Goal: Check status: Check status

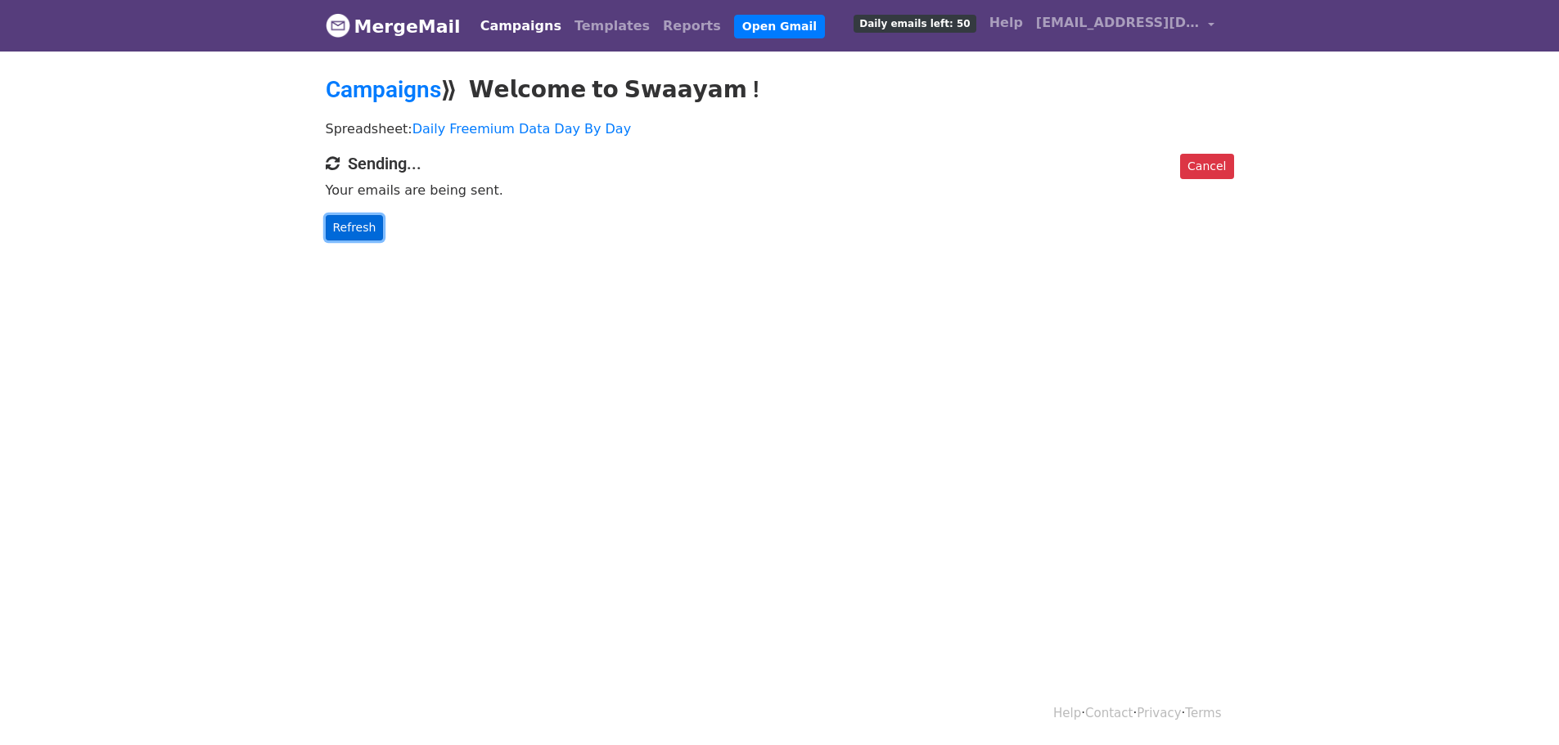
click at [362, 224] on link "Refresh" at bounding box center [355, 227] width 58 height 25
click at [358, 226] on link "Refresh" at bounding box center [355, 227] width 58 height 25
click at [360, 227] on link "Refresh" at bounding box center [355, 227] width 58 height 25
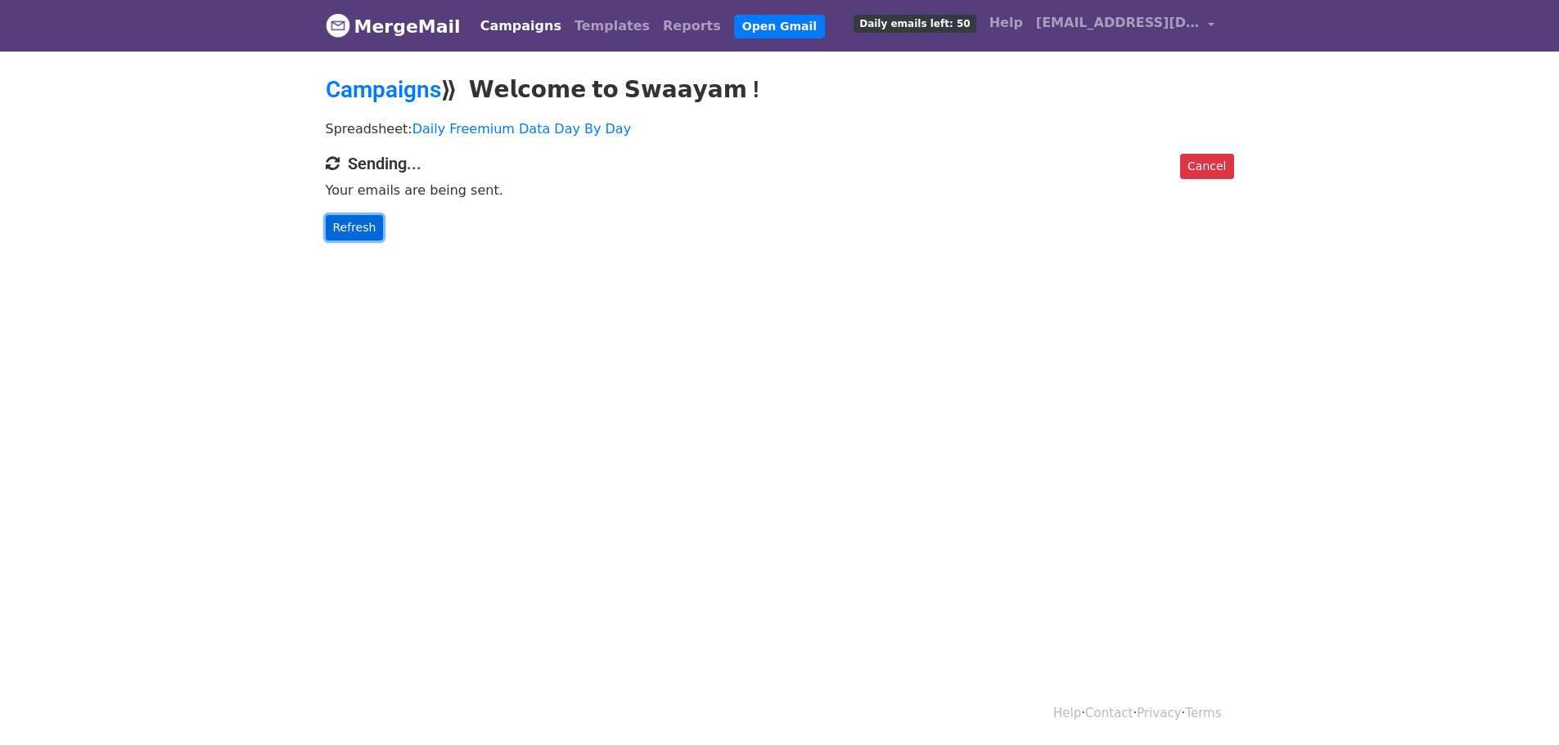
click at [360, 227] on link "Refresh" at bounding box center [355, 227] width 58 height 25
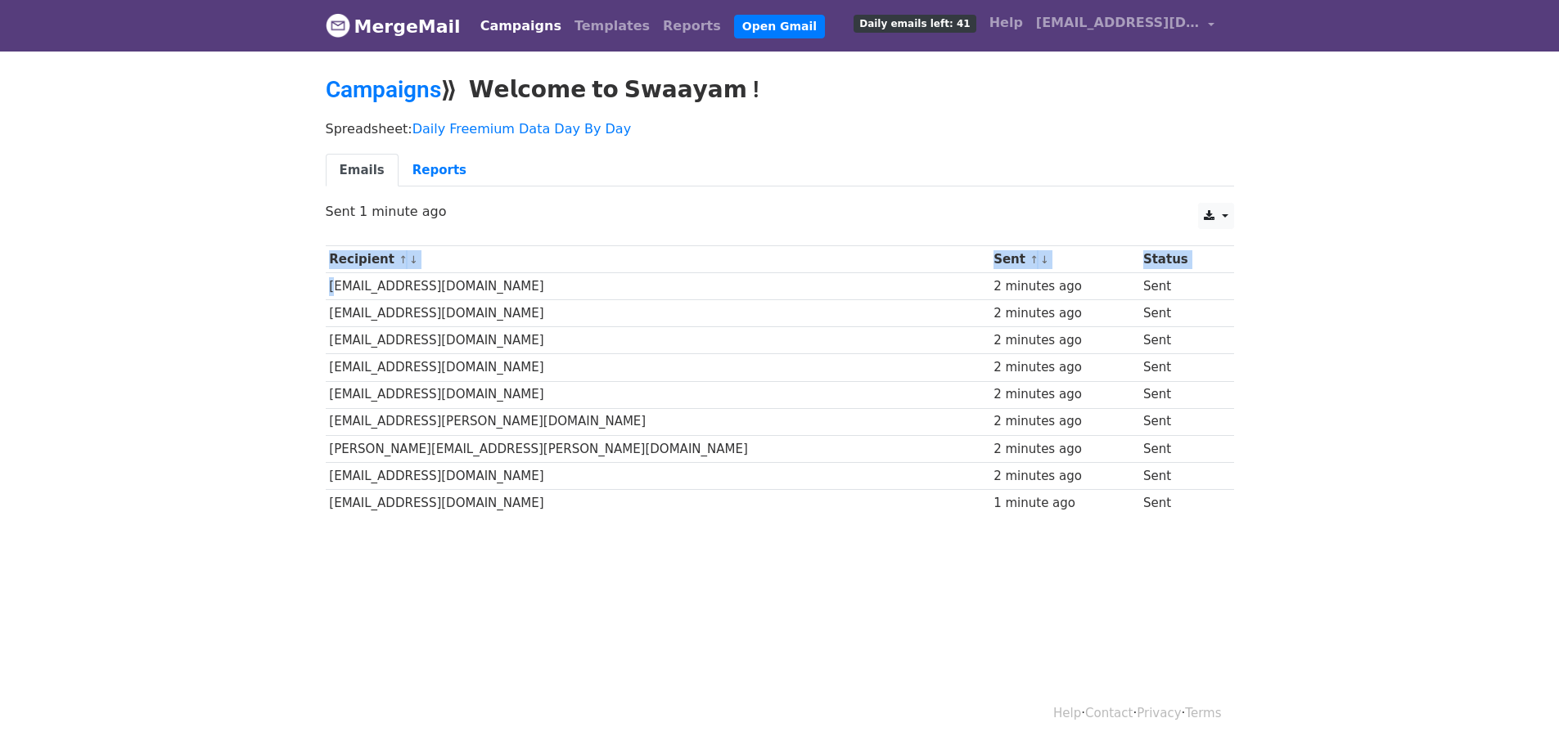
drag, startPoint x: 332, startPoint y: 285, endPoint x: 1168, endPoint y: 518, distance: 868.1
click at [1168, 518] on div "Recipient ↑ ↓ Sent ↑ ↓ Status koustavs@gttfoundation.org 2 minutes ago Sent hr@…" at bounding box center [779, 383] width 933 height 292
copy table "Recipient ↑ ↓ Sent ↑ ↓ Status"
